Goal: Information Seeking & Learning: Learn about a topic

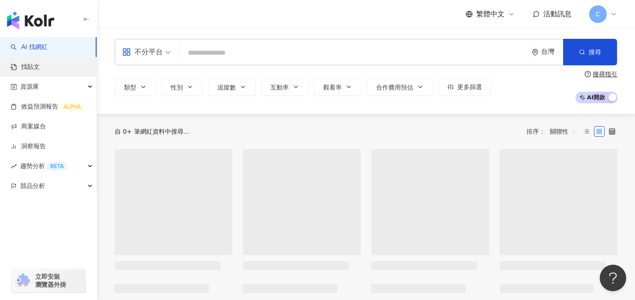
click at [38, 65] on link "找貼文" at bounding box center [25, 67] width 29 height 9
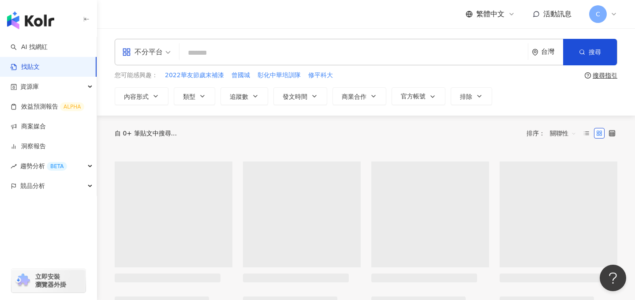
click at [152, 56] on div "不分平台" at bounding box center [142, 52] width 41 height 14
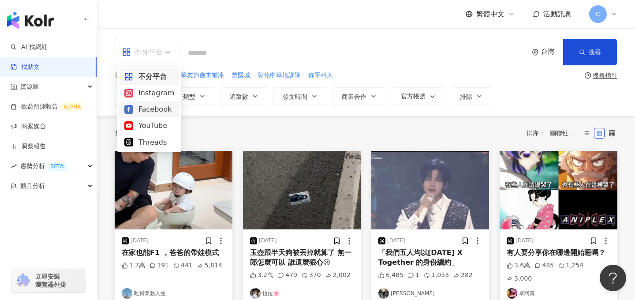
click at [152, 112] on div "Facebook" at bounding box center [149, 109] width 50 height 11
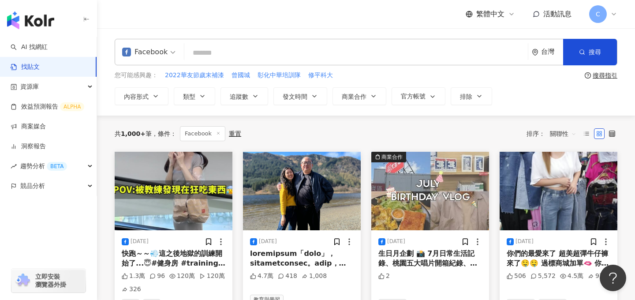
scroll to position [10, 0]
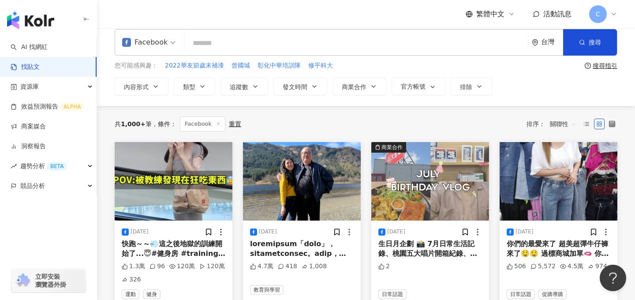
click at [193, 204] on img at bounding box center [174, 181] width 118 height 78
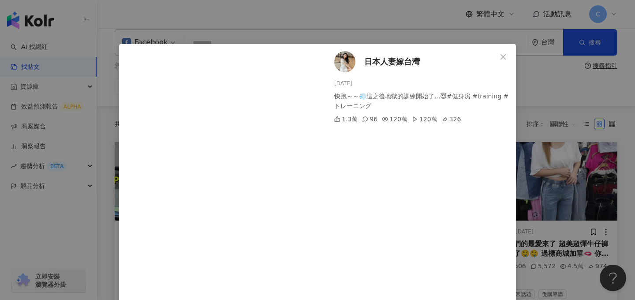
click at [555, 103] on div "[DEMOGRAPHIC_DATA]嫁台灣 [DATE] 快跑～～💨這之後地獄的訓練開始了...😇#健身房 #training #トレーニング 1.3萬 96…" at bounding box center [317, 150] width 635 height 300
